Goal: Obtain resource: Download file/media

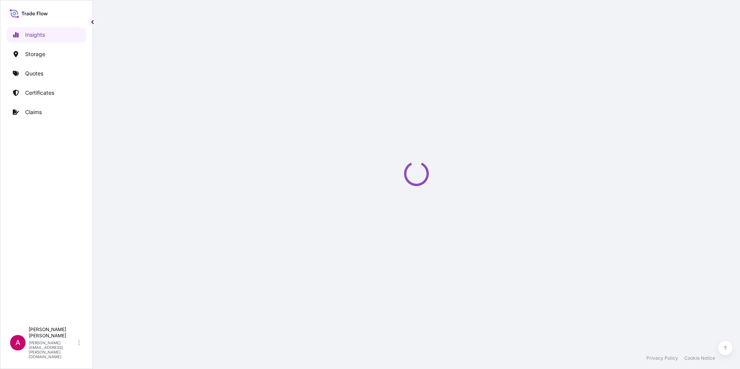
select select "2025"
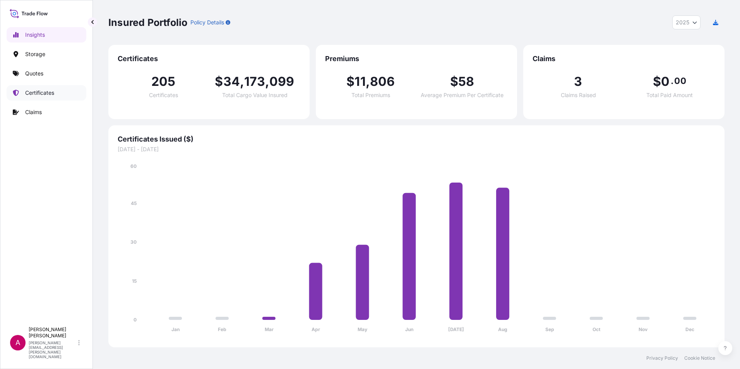
click at [45, 91] on p "Certificates" at bounding box center [39, 93] width 29 height 8
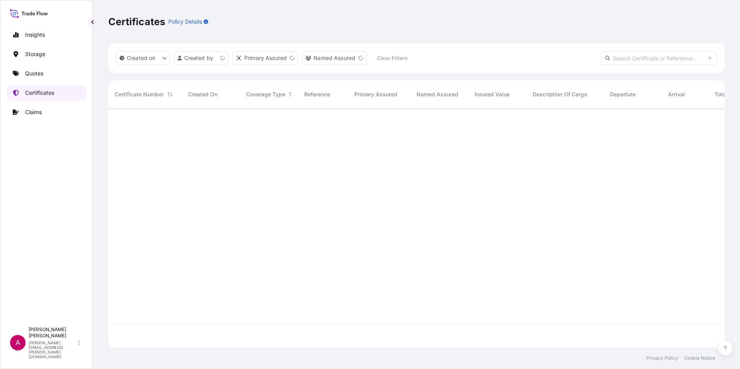
scroll to position [238, 610]
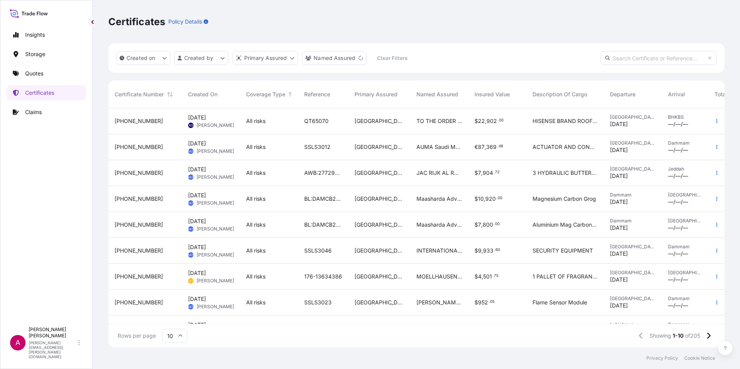
click at [616, 58] on input "text" at bounding box center [659, 58] width 116 height 14
paste input "375804"
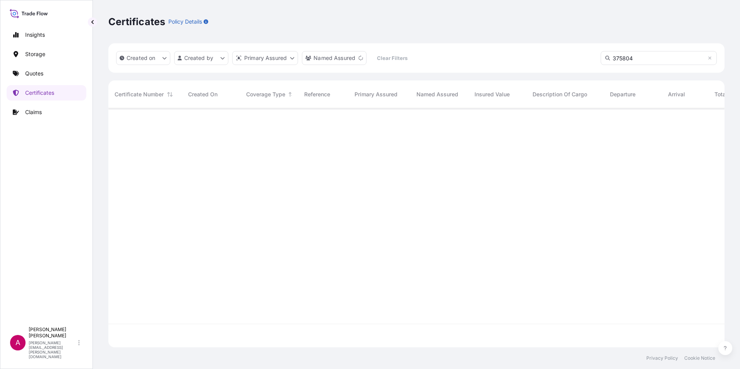
scroll to position [261, 610]
click at [633, 60] on input "375804" at bounding box center [659, 58] width 116 height 14
drag, startPoint x: 636, startPoint y: 55, endPoint x: 575, endPoint y: 55, distance: 61.1
click at [575, 55] on div "Created on Created by Primary Assured Named Assured Clear Filters 375804" at bounding box center [416, 57] width 616 height 29
paste input "QT64020"
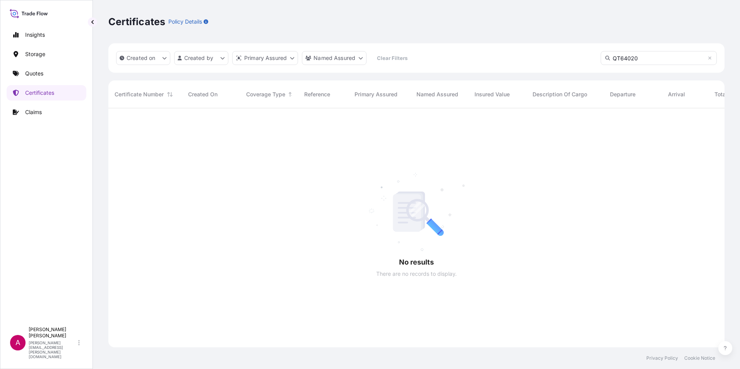
type input "QT64020"
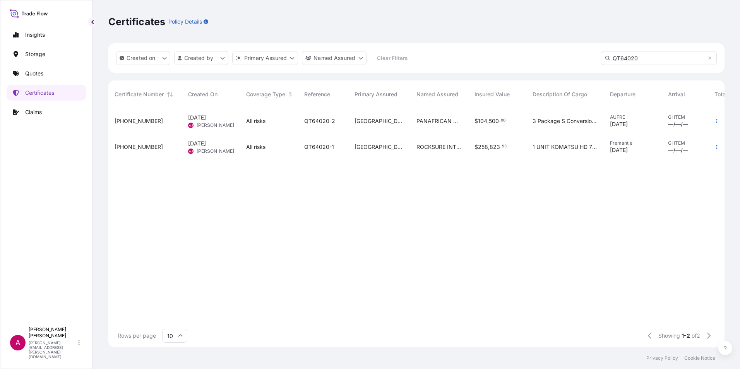
click at [127, 123] on span "[PHONE_NUMBER]" at bounding box center [139, 121] width 48 height 8
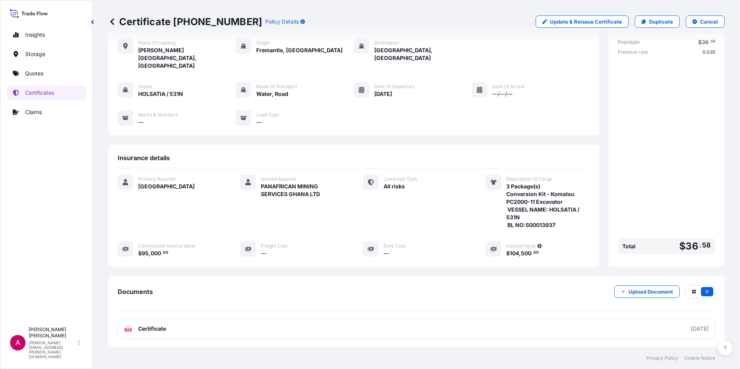
scroll to position [68, 0]
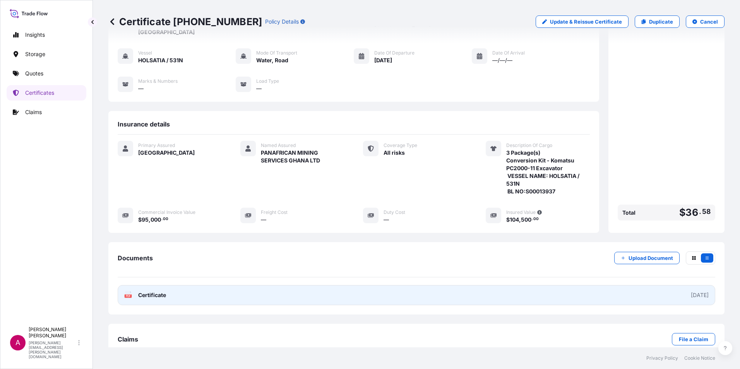
click at [144, 291] on span "Certificate" at bounding box center [152, 295] width 28 height 8
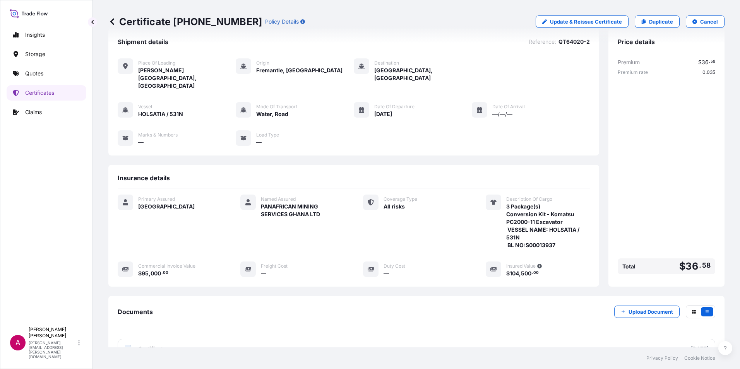
scroll to position [0, 0]
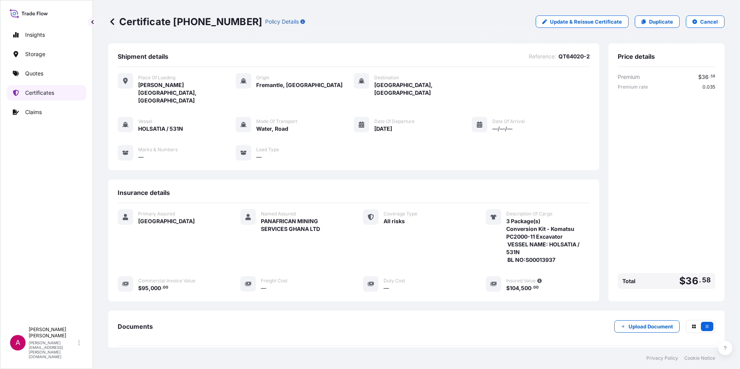
click at [41, 91] on p "Certificates" at bounding box center [39, 93] width 29 height 8
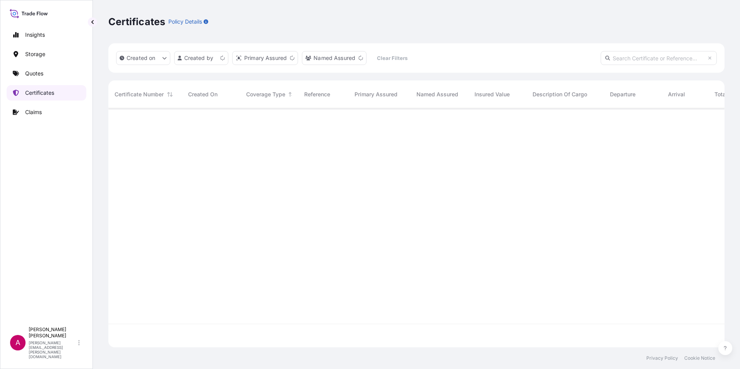
scroll to position [238, 610]
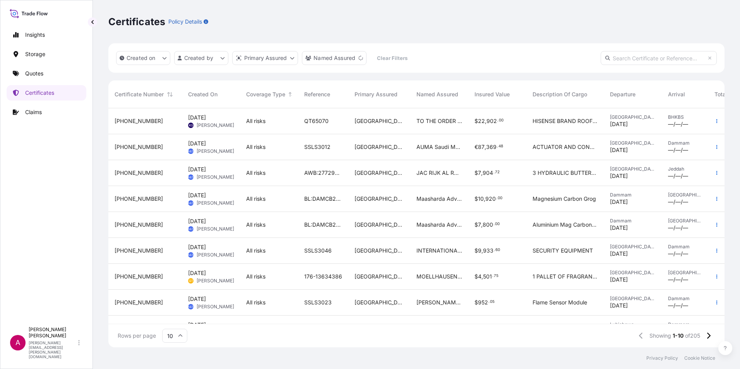
click at [634, 56] on input "text" at bounding box center [659, 58] width 116 height 14
paste input "//QT64020-"
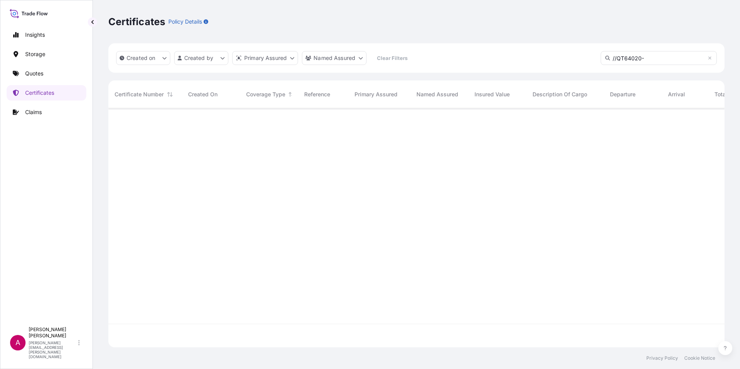
click at [618, 58] on input "//QT64020-" at bounding box center [659, 58] width 116 height 14
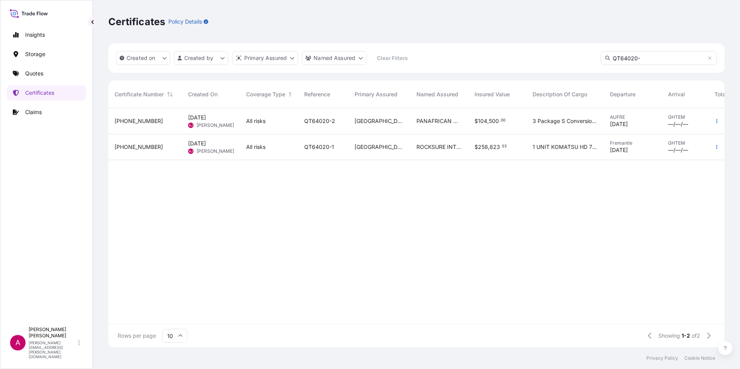
type input "QT64020-"
click at [206, 147] on span "[DATE]" at bounding box center [197, 144] width 18 height 8
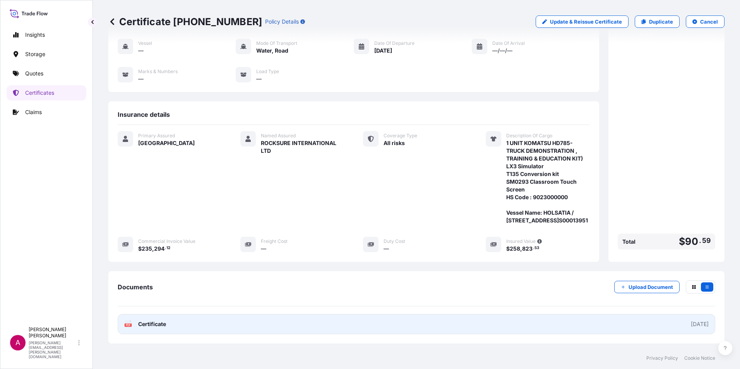
scroll to position [116, 0]
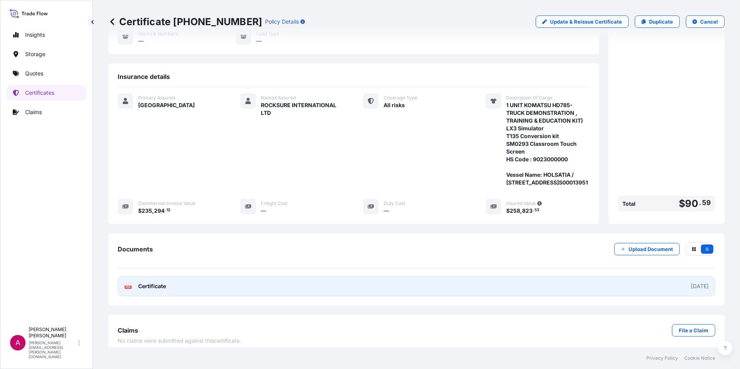
click at [155, 290] on span "Certificate" at bounding box center [152, 286] width 28 height 8
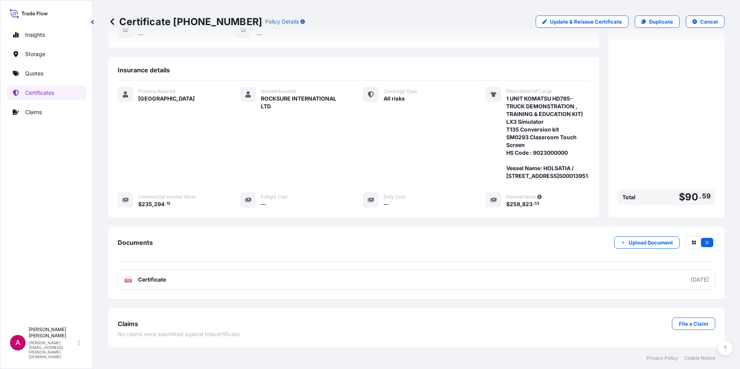
scroll to position [84, 0]
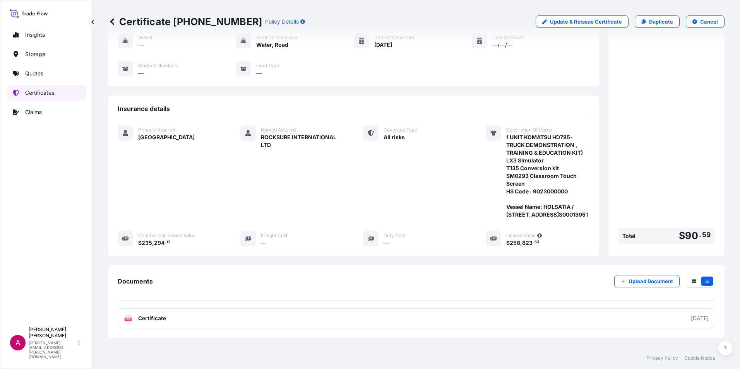
click at [52, 95] on p "Certificates" at bounding box center [39, 93] width 29 height 8
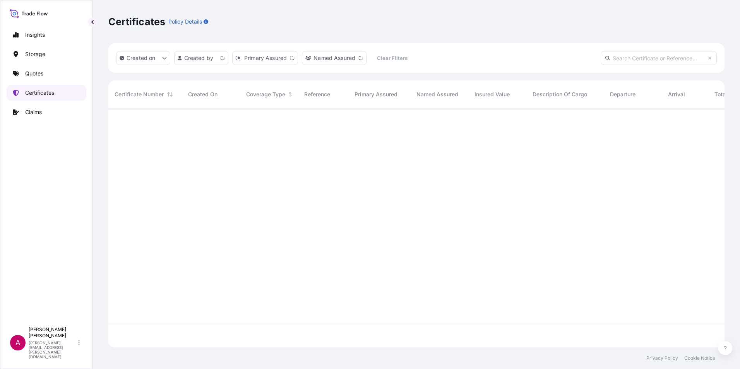
scroll to position [238, 610]
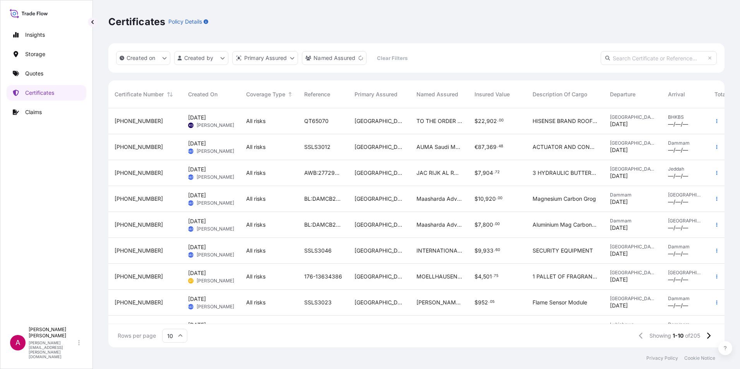
click at [620, 58] on input "text" at bounding box center [659, 58] width 116 height 14
click at [620, 56] on input "text" at bounding box center [659, 58] width 116 height 14
paste input "QT64020- 2"
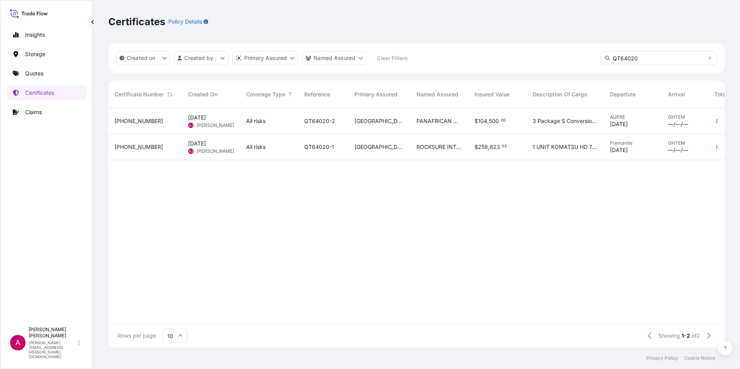
type input "QT64020"
click at [308, 120] on span "QT64020-2" at bounding box center [319, 121] width 31 height 8
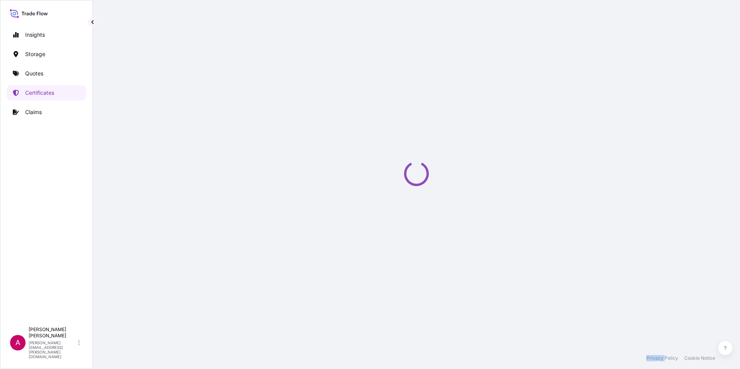
click at [308, 120] on div "Loading" at bounding box center [416, 174] width 616 height 348
